Goal: Transaction & Acquisition: Subscribe to service/newsletter

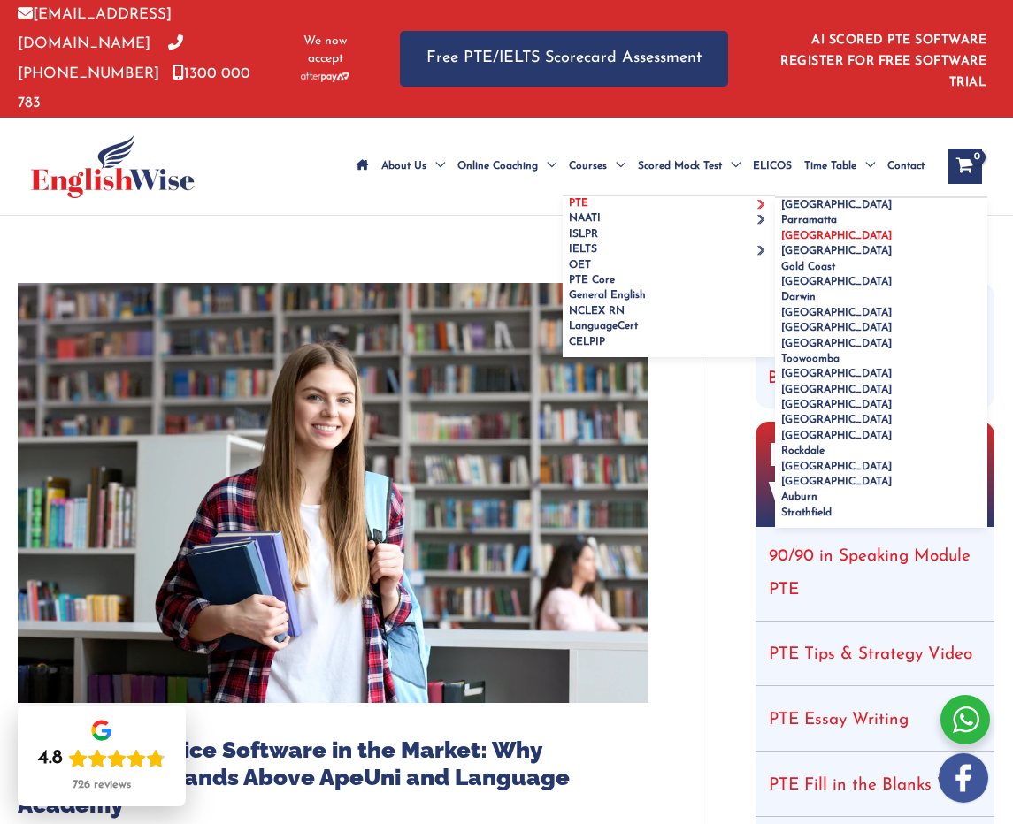
click at [834, 229] on link "[GEOGRAPHIC_DATA]" at bounding box center [881, 236] width 212 height 15
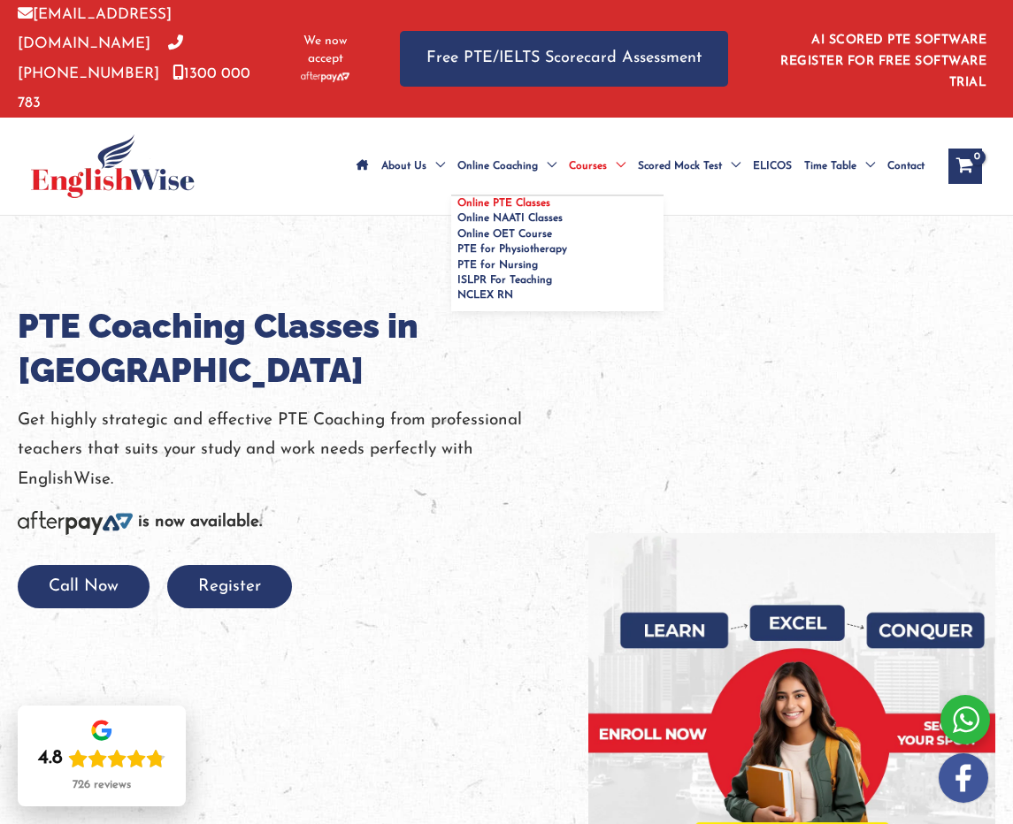
click at [546, 198] on span "Online PTE Classes" at bounding box center [503, 203] width 93 height 11
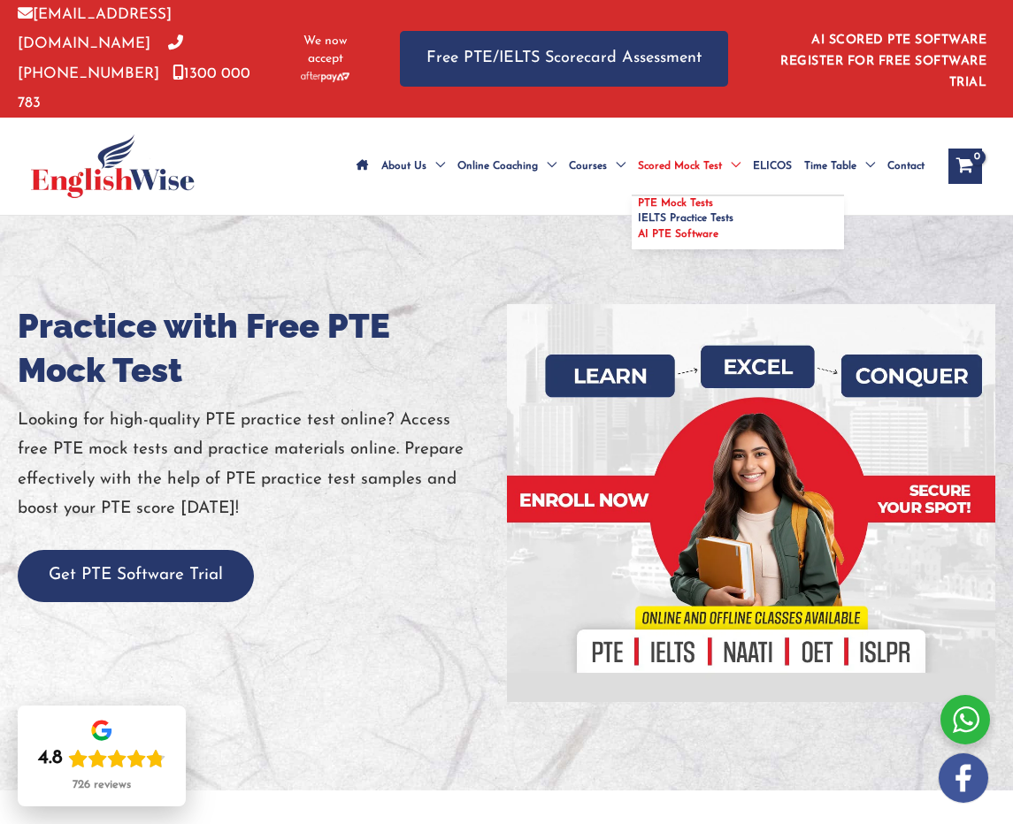
click at [662, 229] on span "AI PTE Software" at bounding box center [678, 234] width 80 height 11
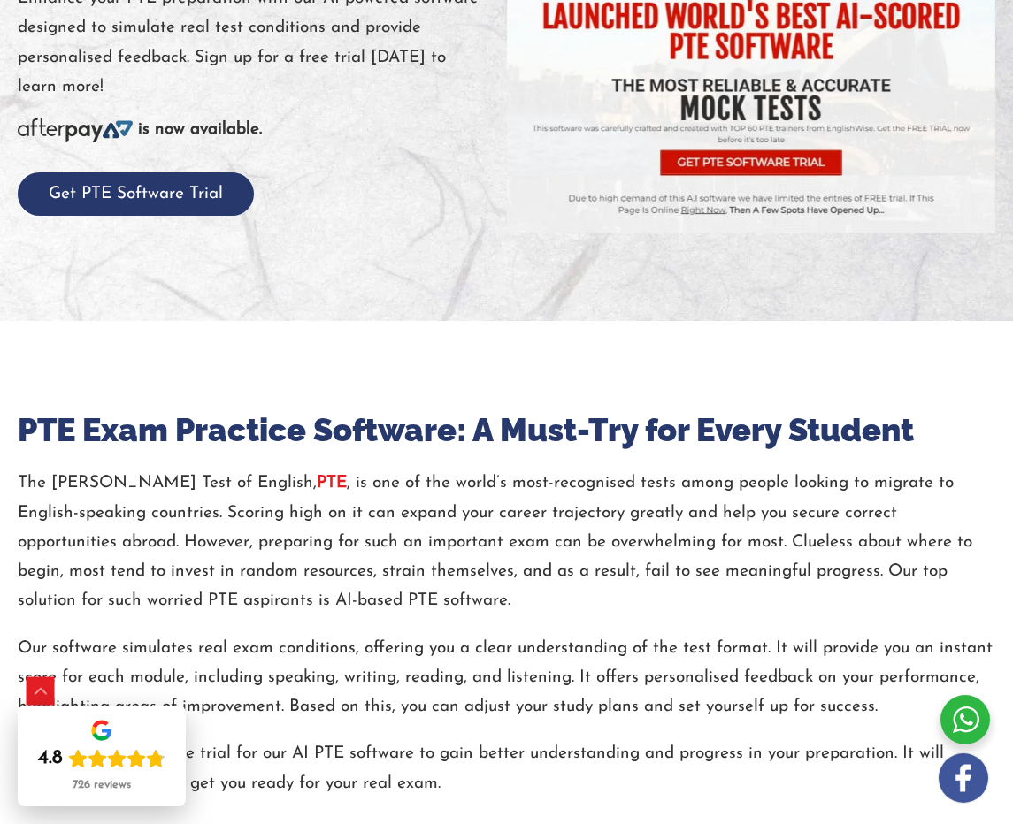
scroll to position [265, 0]
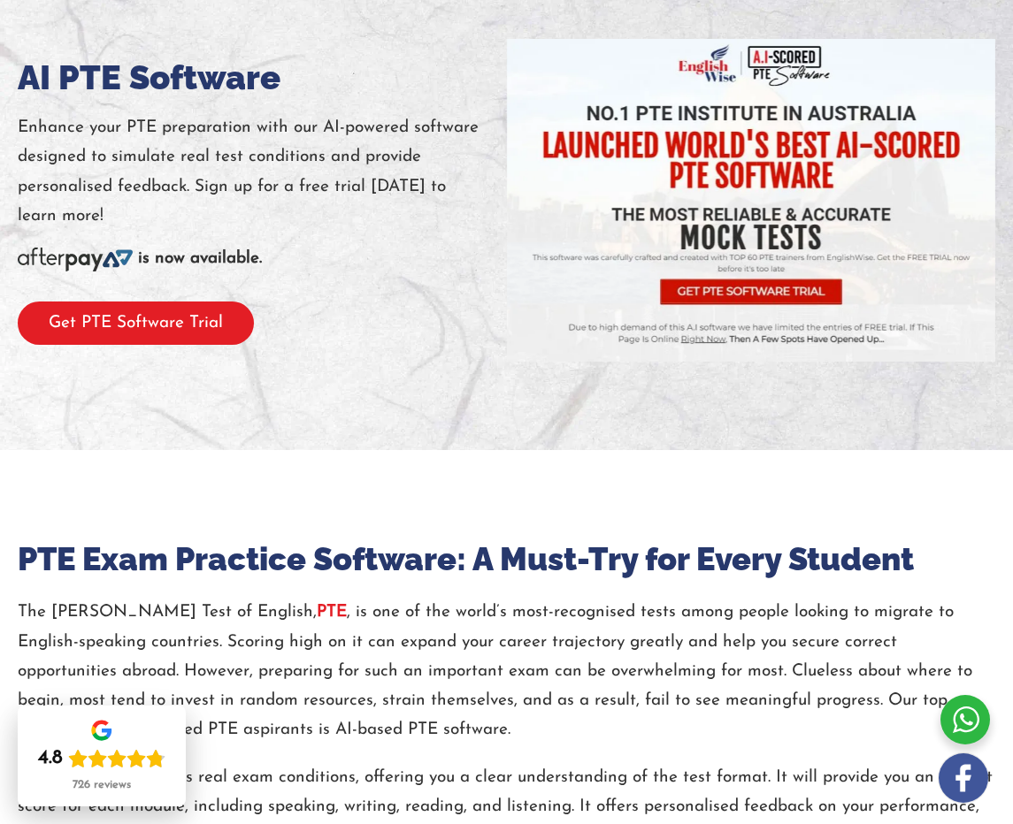
click at [165, 302] on button "Get PTE Software Trial" at bounding box center [136, 323] width 236 height 43
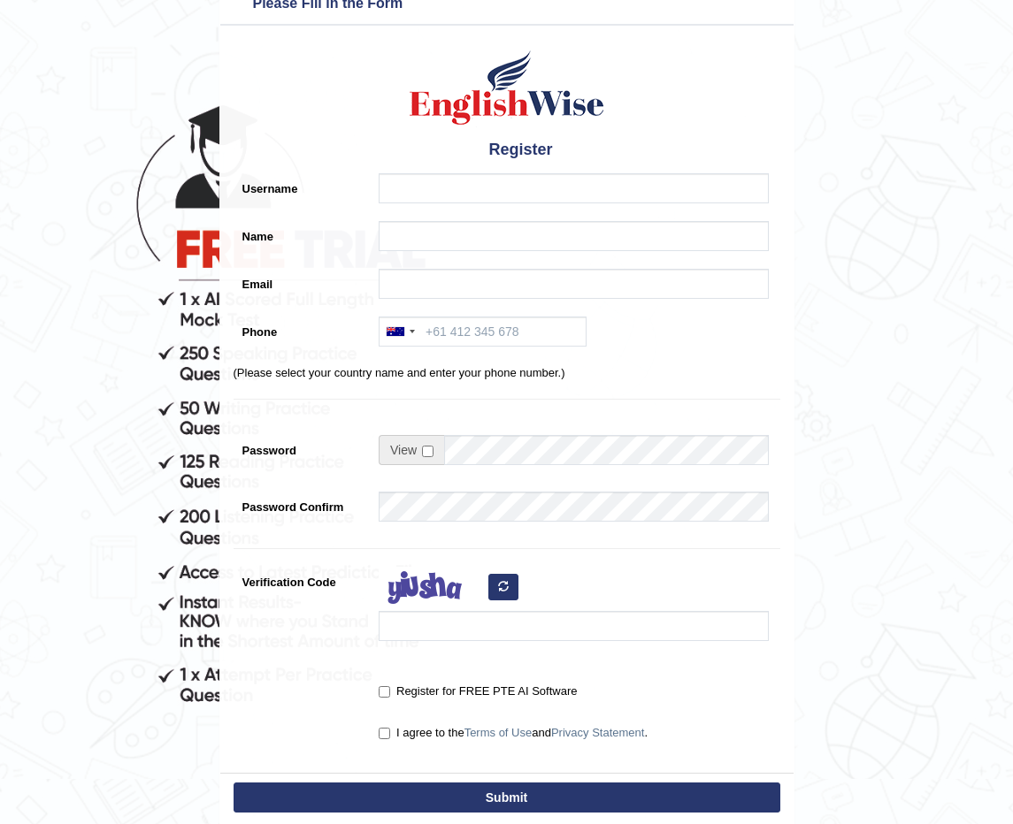
scroll to position [193, 0]
